Goal: Information Seeking & Learning: Find specific page/section

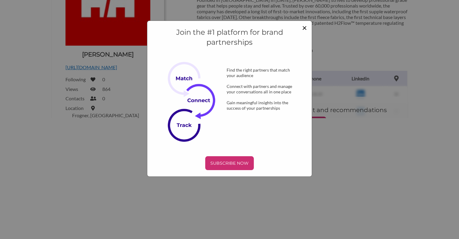
click at [306, 27] on span "×" at bounding box center [304, 27] width 5 height 10
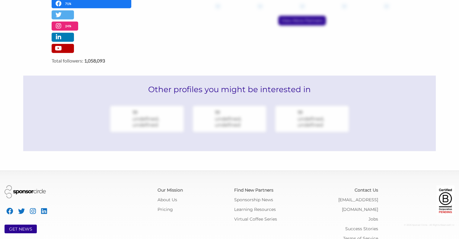
scroll to position [308, 0]
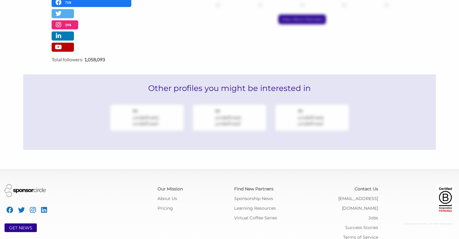
click at [256, 184] on div "Find New Partners" at bounding box center [268, 189] width 68 height 10
click at [255, 184] on div "Find New Partners" at bounding box center [268, 189] width 68 height 10
click at [255, 186] on link "Find New Partners" at bounding box center [253, 188] width 39 height 5
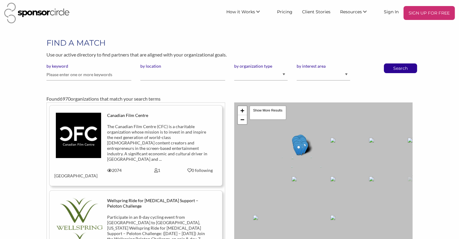
scroll to position [4, 0]
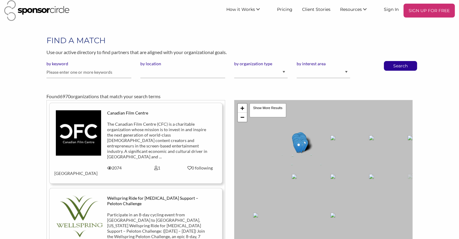
drag, startPoint x: 272, startPoint y: 145, endPoint x: 279, endPoint y: 154, distance: 11.5
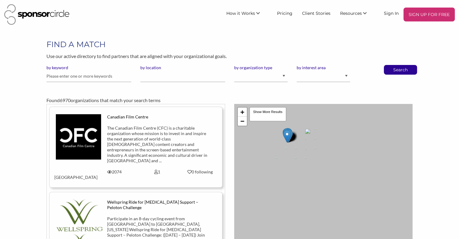
drag, startPoint x: 310, startPoint y: 164, endPoint x: 298, endPoint y: 146, distance: 21.7
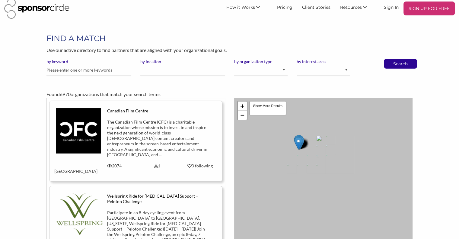
drag, startPoint x: 298, startPoint y: 146, endPoint x: 310, endPoint y: 160, distance: 18.8
drag, startPoint x: 304, startPoint y: 156, endPoint x: 311, endPoint y: 159, distance: 7.3
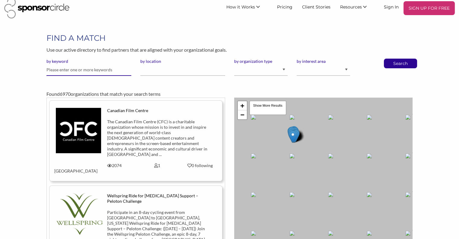
click at [63, 64] on input "text" at bounding box center [89, 70] width 85 height 12
drag, startPoint x: 30, startPoint y: 87, endPoint x: 36, endPoint y: 85, distance: 7.0
click at [30, 87] on div "FIND A MATCH Use our active directory to find partners that are aligned with yo…" at bounding box center [229, 147] width 459 height 229
click at [145, 71] on input "by location" at bounding box center [182, 70] width 85 height 12
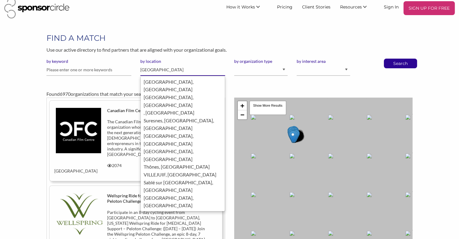
type input "[GEOGRAPHIC_DATA]"
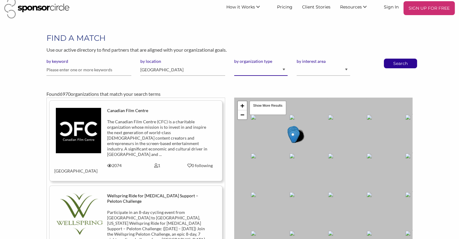
click at [242, 73] on select "I am an event organizer seeking new partnerships with suppliers, exhibitors or …" at bounding box center [260, 70] width 53 height 12
select select "Property"
click at [234, 64] on select "I am an event organizer seeking new partnerships with suppliers, exhibitors or …" at bounding box center [260, 70] width 53 height 12
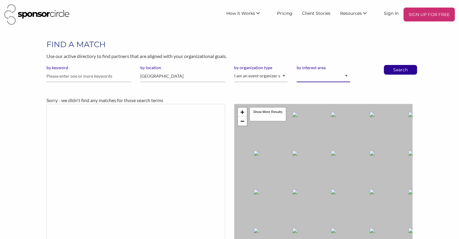
click at [318, 72] on select "Animal Welfare Arts and Culture Business and Entrepreneurship Community Diversi…" at bounding box center [323, 76] width 53 height 12
select select "6"
click at [297, 70] on select "Animal Welfare Arts and Culture Business and Entrepreneurship Community Diversi…" at bounding box center [323, 76] width 53 height 12
click at [106, 78] on input "text" at bounding box center [89, 76] width 85 height 12
click at [396, 67] on p "Search" at bounding box center [401, 69] width 20 height 9
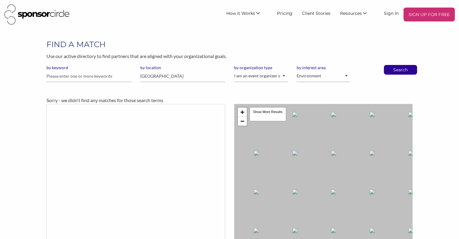
click at [325, 126] on div "+ − Leaflet | Map data © OpenStreetMap contributors, CC-BY-SA , Imagery © Mapbo…" at bounding box center [323, 186] width 178 height 164
click at [82, 73] on input "text" at bounding box center [89, 76] width 85 height 12
type input "guy cotten"
click at [391, 65] on button "Search" at bounding box center [401, 69] width 20 height 9
click at [162, 78] on input "[GEOGRAPHIC_DATA]" at bounding box center [182, 76] width 85 height 12
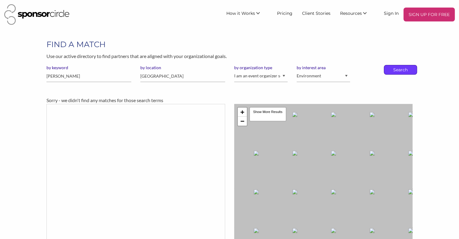
click at [388, 69] on div "Search" at bounding box center [400, 70] width 33 height 10
drag, startPoint x: 83, startPoint y: 77, endPoint x: 31, endPoint y: 79, distance: 52.0
click at [31, 79] on div "FIND A MATCH Use our active directory to find partners that are aligned with yo…" at bounding box center [229, 153] width 459 height 229
click at [36, 88] on div "FIND A MATCH Use our active directory to find partners that are aligned with yo…" at bounding box center [229, 153] width 459 height 229
drag, startPoint x: 67, startPoint y: 79, endPoint x: 46, endPoint y: 77, distance: 21.3
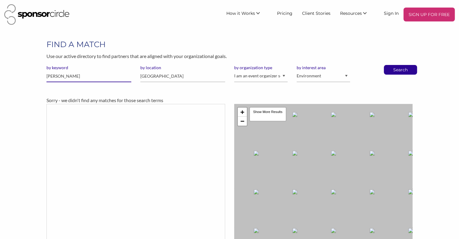
click at [47, 77] on input "guy cotten" at bounding box center [89, 76] width 85 height 12
type input "bateau"
click at [391, 65] on button "Search" at bounding box center [401, 69] width 20 height 9
click at [396, 66] on p "Search" at bounding box center [401, 69] width 20 height 9
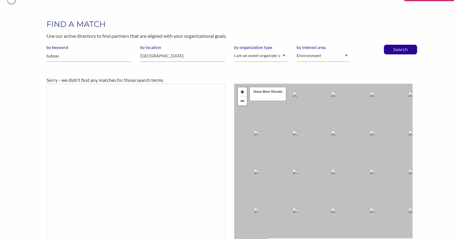
scroll to position [53, 0]
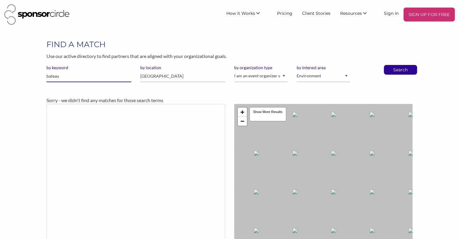
drag, startPoint x: 78, startPoint y: 77, endPoint x: 36, endPoint y: 75, distance: 42.0
click at [36, 75] on div "FIND A MATCH Use our active directory to find partners that are aligned with yo…" at bounding box center [229, 153] width 459 height 229
type input "boat"
drag, startPoint x: 158, startPoint y: 74, endPoint x: 143, endPoint y: 73, distance: 15.7
click at [144, 74] on input "[GEOGRAPHIC_DATA]" at bounding box center [182, 76] width 85 height 12
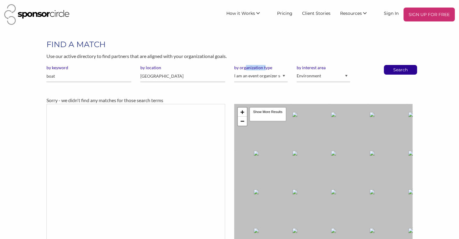
drag, startPoint x: 246, startPoint y: 67, endPoint x: 266, endPoint y: 66, distance: 19.4
click at [265, 65] on label "by organization type" at bounding box center [260, 67] width 53 height 5
drag, startPoint x: 305, startPoint y: 67, endPoint x: 352, endPoint y: 73, distance: 46.9
click at [337, 70] on div "by interest area Animal Welfare Arts and Culture Business and Entrepreneurship …" at bounding box center [323, 76] width 63 height 22
click at [396, 70] on p "Search" at bounding box center [401, 69] width 20 height 9
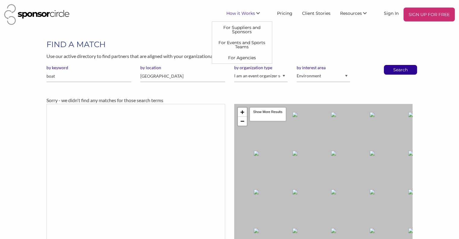
click at [201, 25] on div at bounding box center [112, 14] width 217 height 21
